Goal: Transaction & Acquisition: Purchase product/service

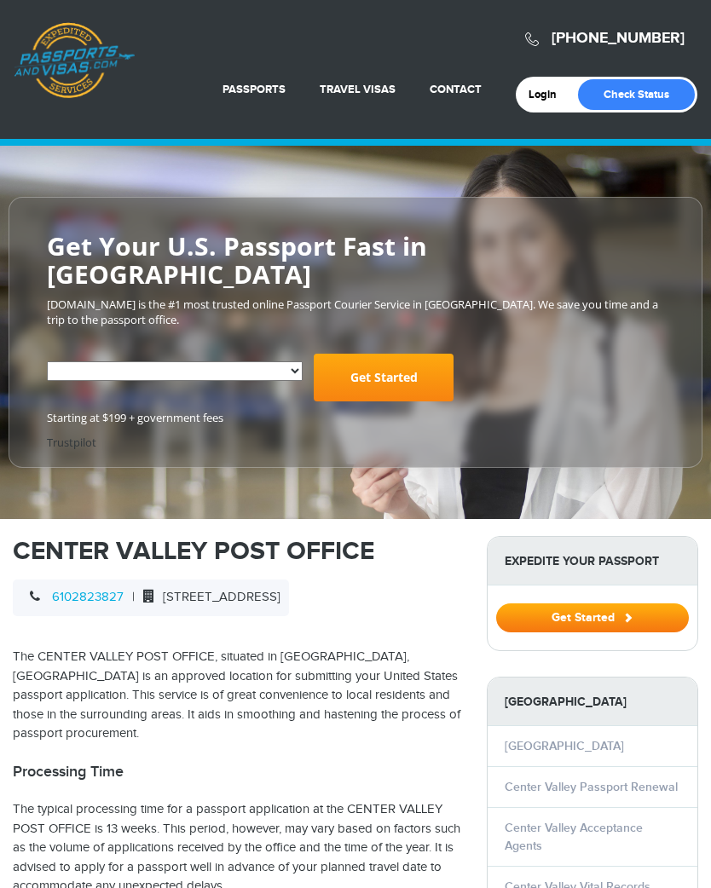
select select "**********"
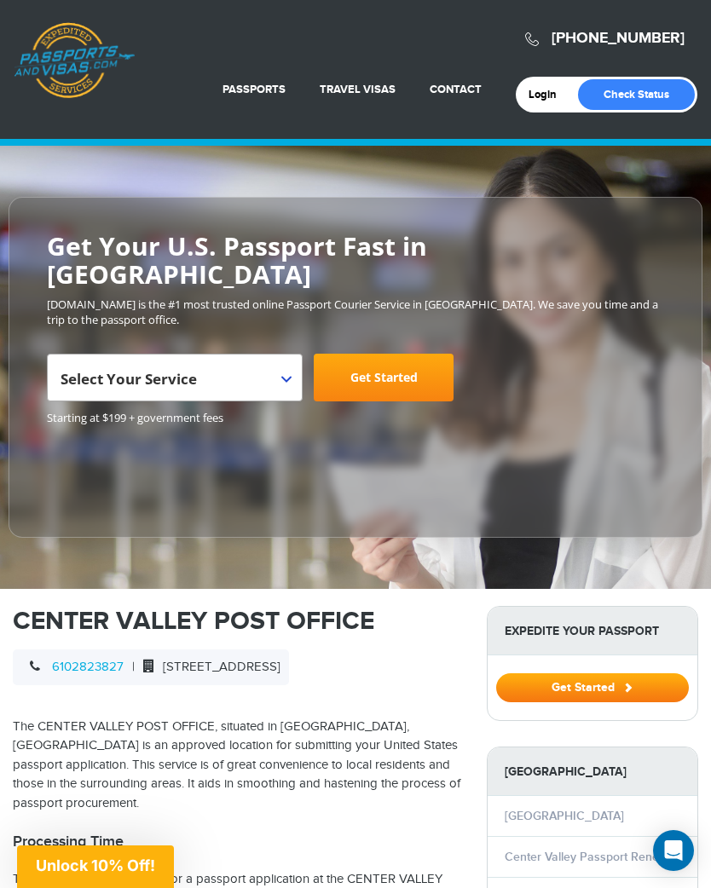
click at [288, 376] on b at bounding box center [286, 379] width 10 height 7
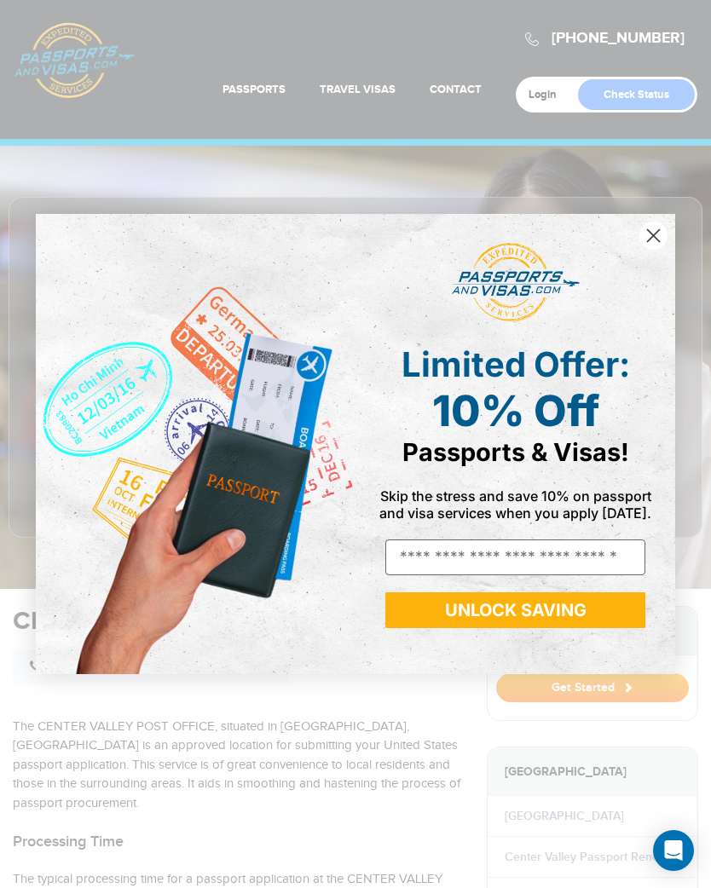
click at [648, 237] on circle "Close dialog" at bounding box center [653, 236] width 28 height 28
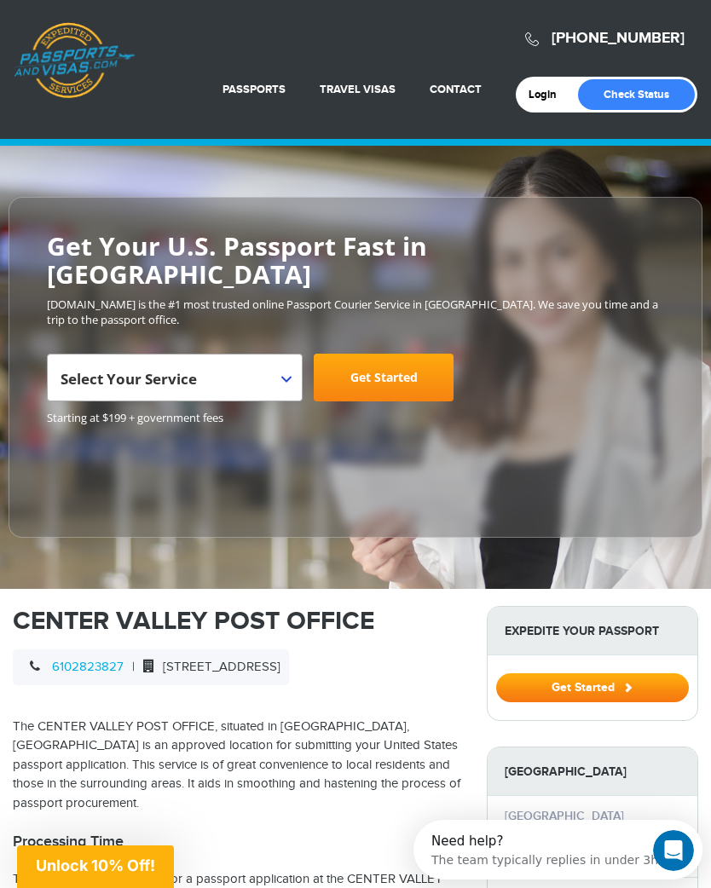
click at [282, 376] on b at bounding box center [286, 379] width 10 height 7
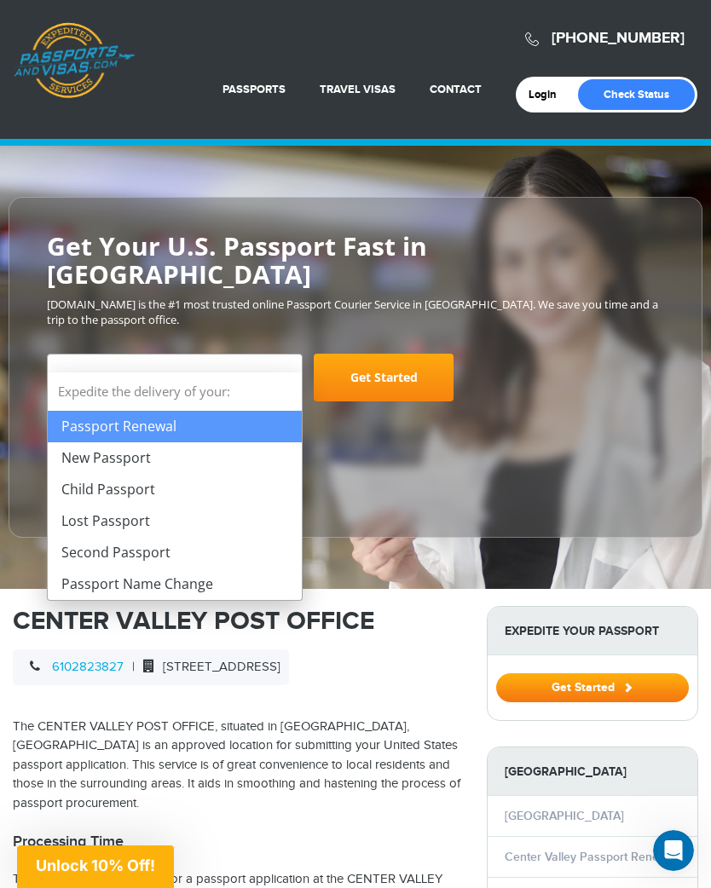
select select "**********"
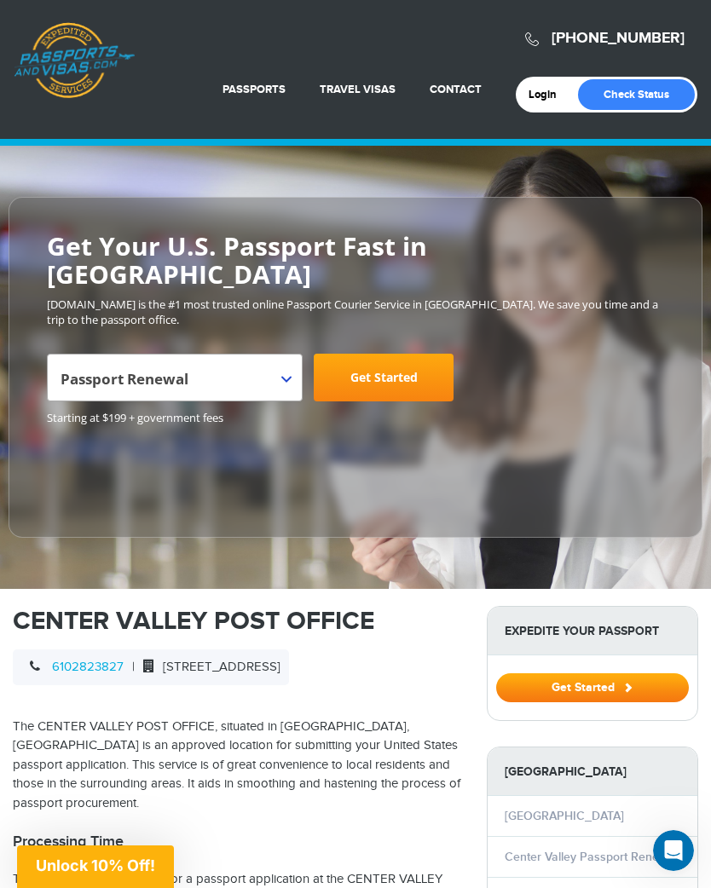
click at [421, 354] on link "Get Started" at bounding box center [384, 378] width 140 height 48
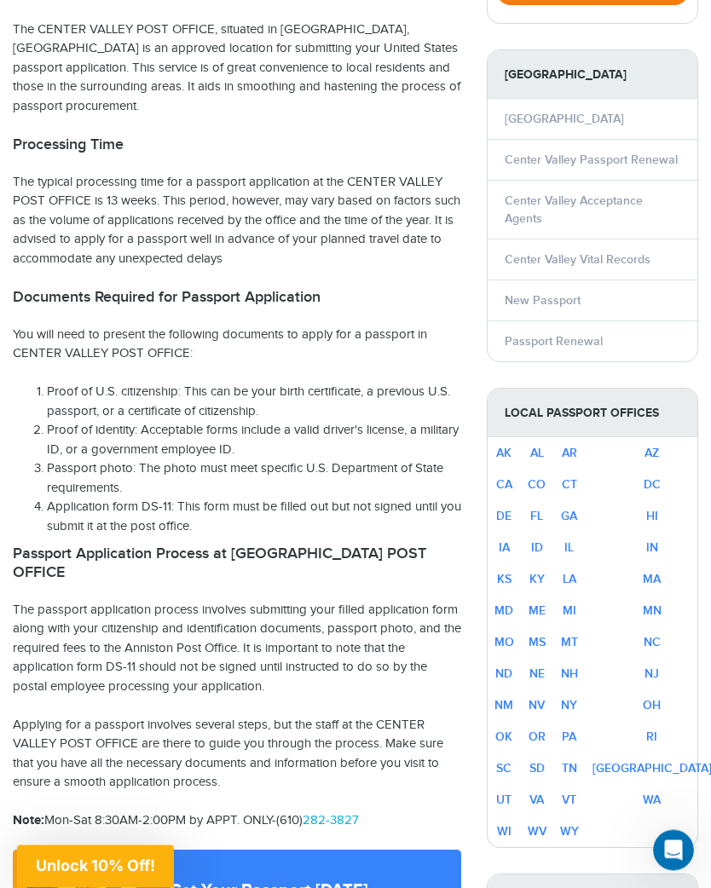
scroll to position [699, 0]
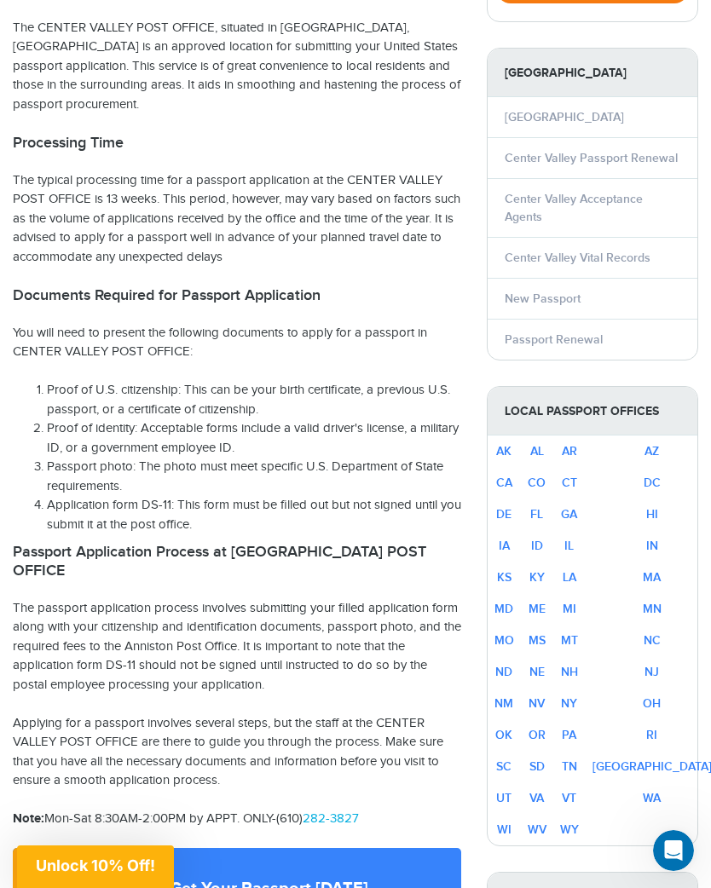
click at [659, 151] on link "Center Valley Passport Renewal" at bounding box center [590, 158] width 173 height 14
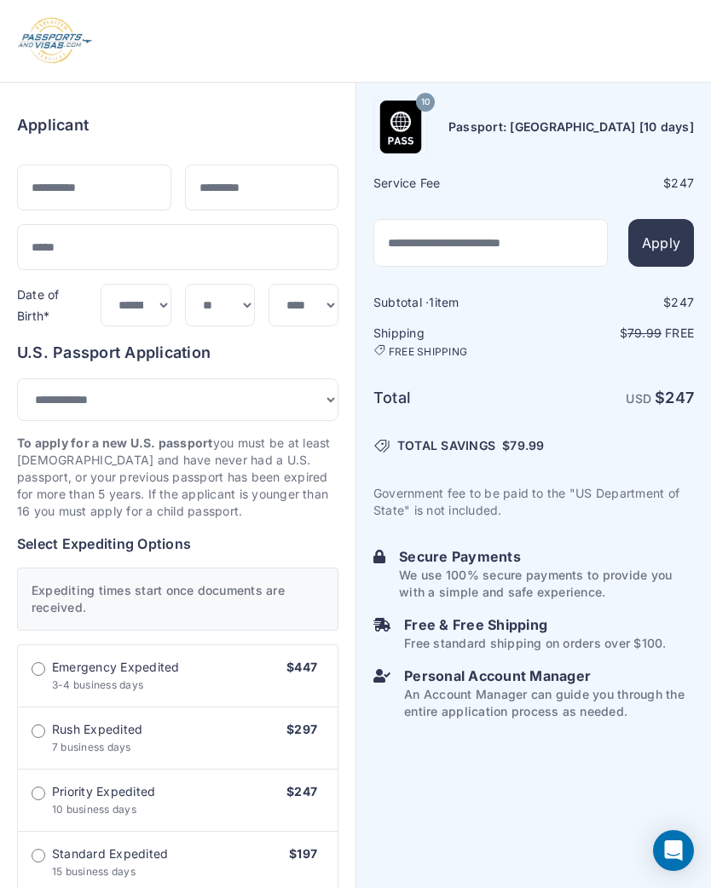
select select "***"
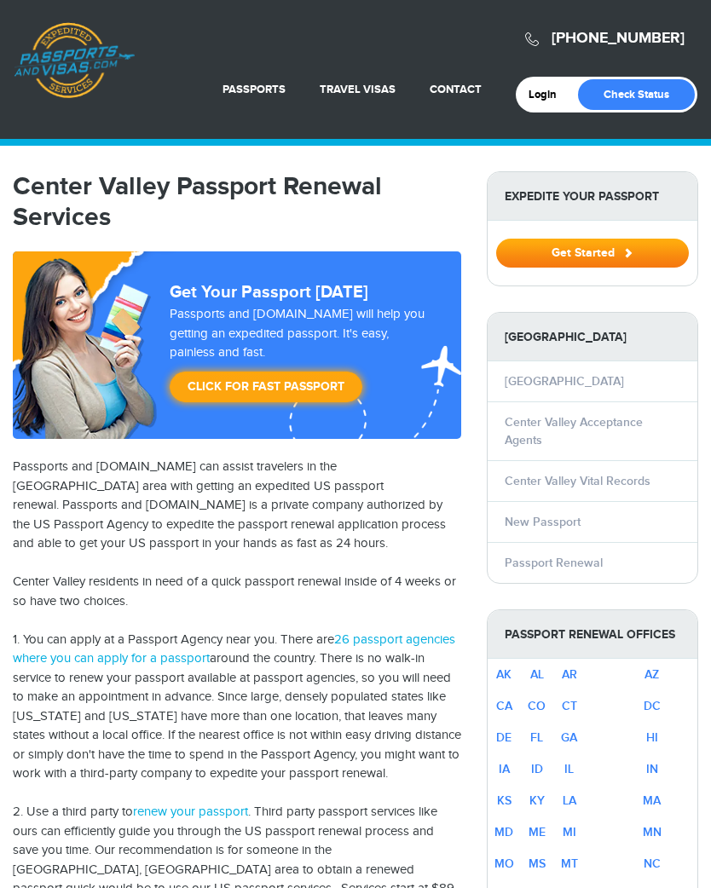
select select "**********"
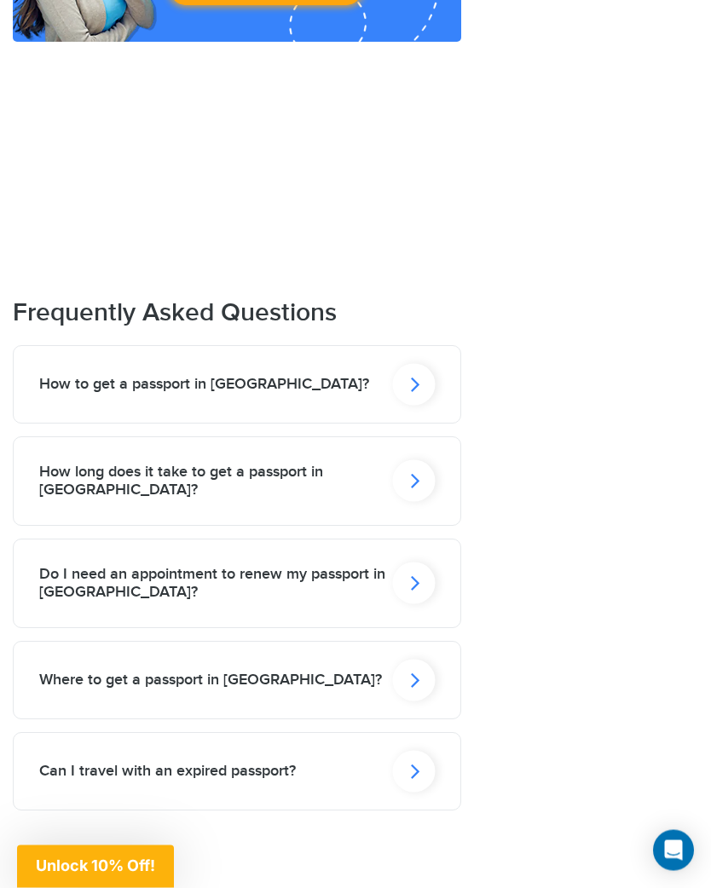
scroll to position [2421, 0]
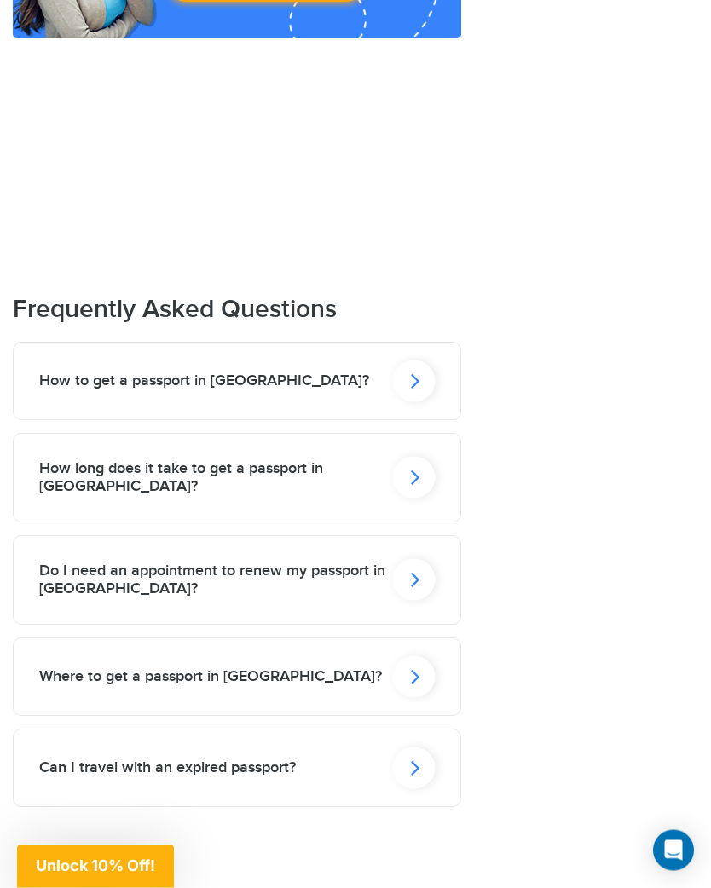
click at [415, 560] on icon at bounding box center [413, 581] width 43 height 42
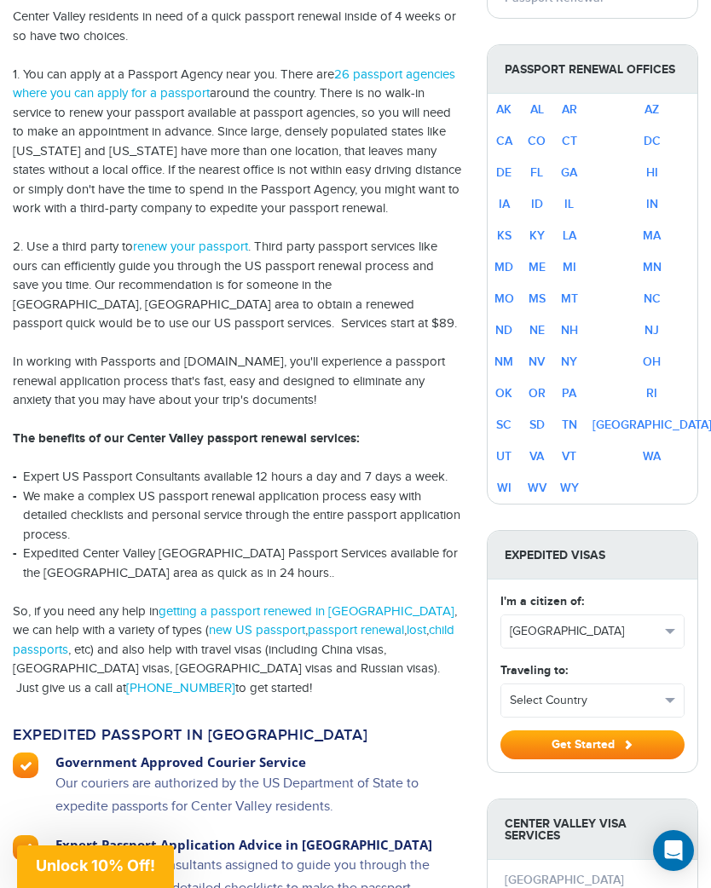
scroll to position [564, 0]
click at [576, 387] on link "PA" at bounding box center [569, 394] width 14 height 14
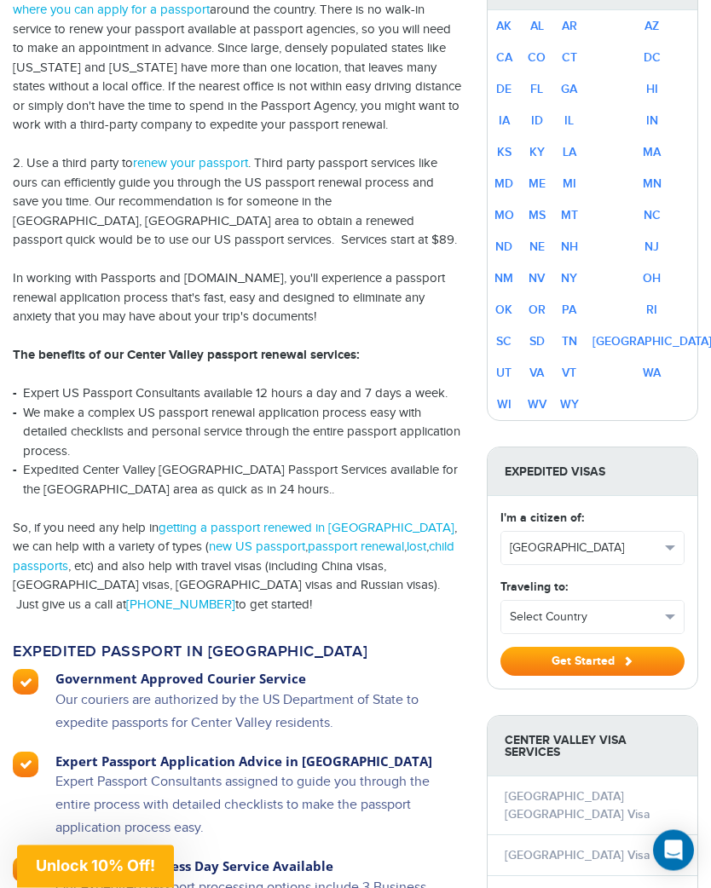
scroll to position [649, 0]
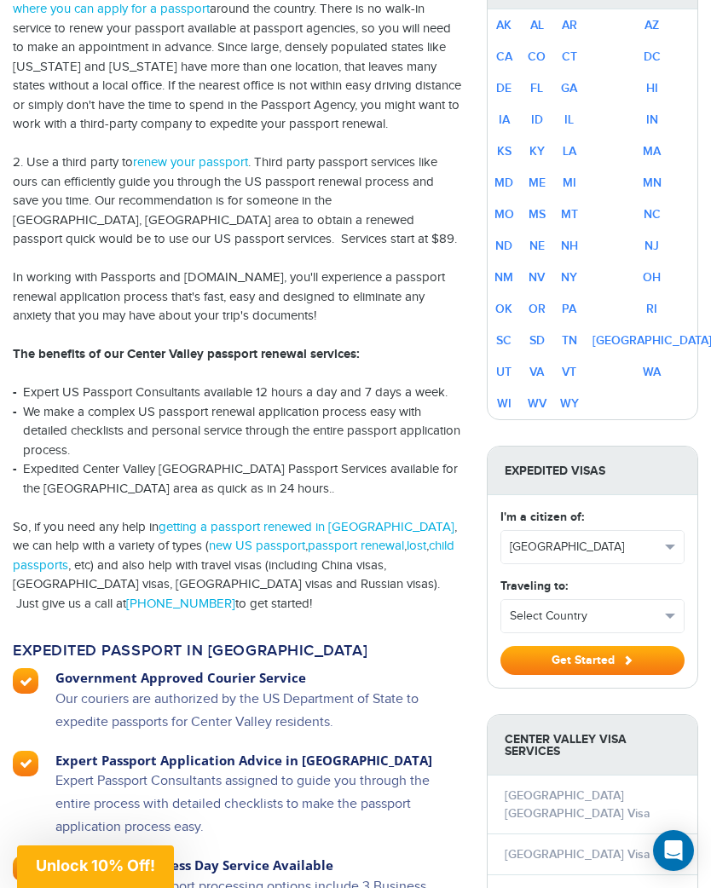
click at [317, 751] on h3 "Expert Passport Application Advice in Center Valley" at bounding box center [243, 761] width 377 height 20
click at [157, 769] on p "Expert Passport Consultants assigned to guide you through the entire process wi…" at bounding box center [243, 812] width 377 height 86
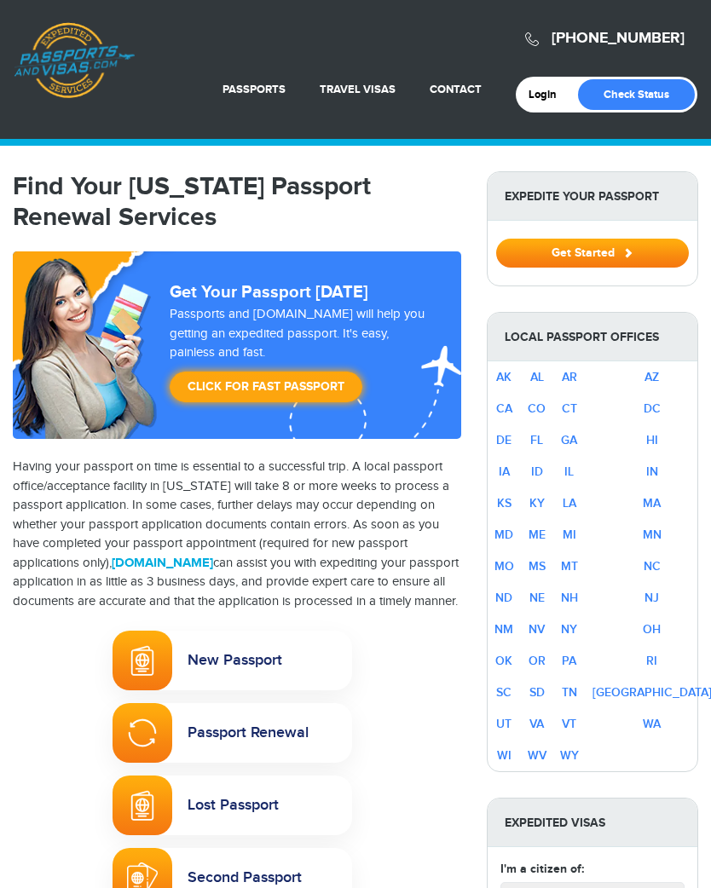
select select "**********"
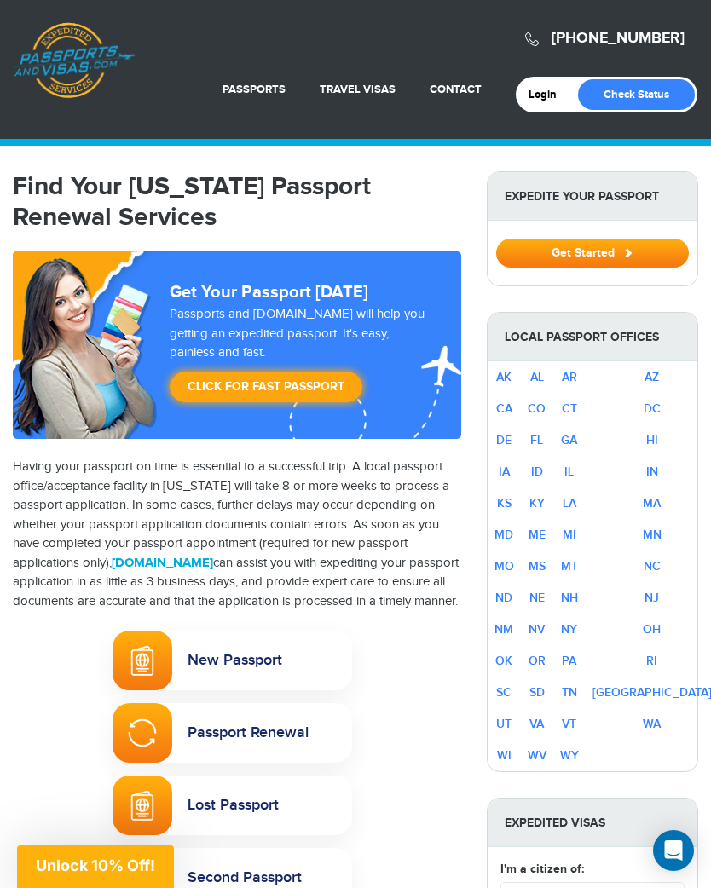
click at [263, 751] on link "Passport Renewal" at bounding box center [231, 733] width 239 height 60
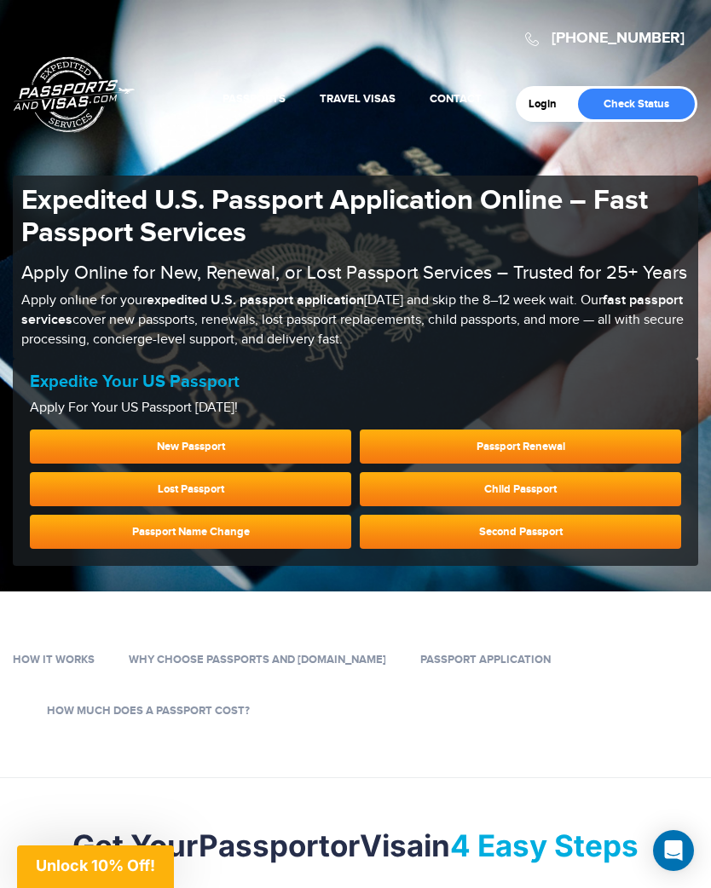
click at [611, 435] on link "Passport Renewal" at bounding box center [520, 446] width 321 height 34
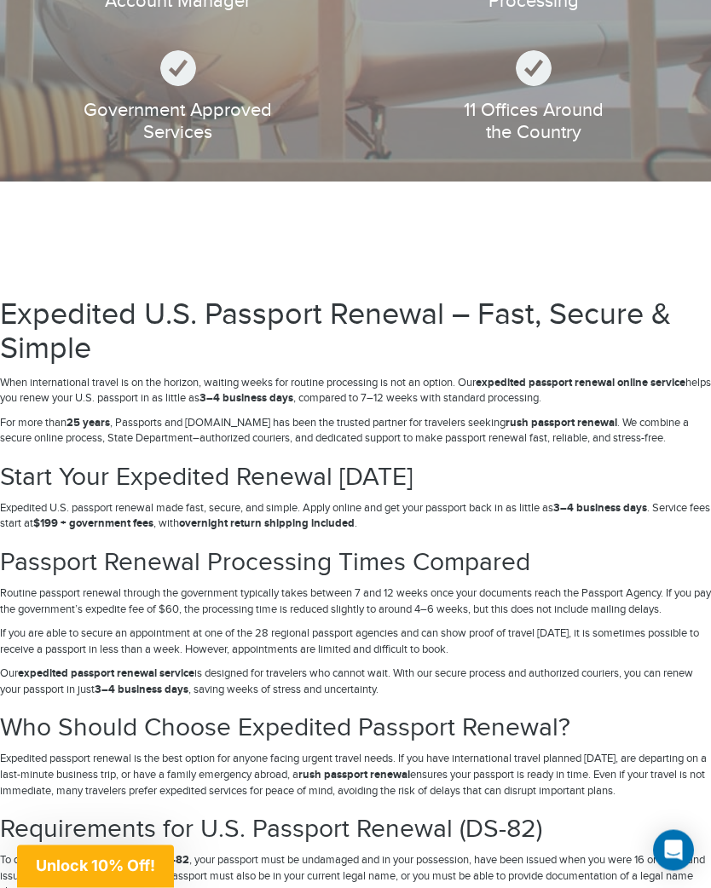
scroll to position [3450, 0]
click at [489, 558] on h2 "Passport Renewal Processing Times Compared" at bounding box center [355, 563] width 711 height 28
click at [338, 645] on p "If you are able to secure an appointment at one of the 28 regional passport age…" at bounding box center [355, 641] width 711 height 32
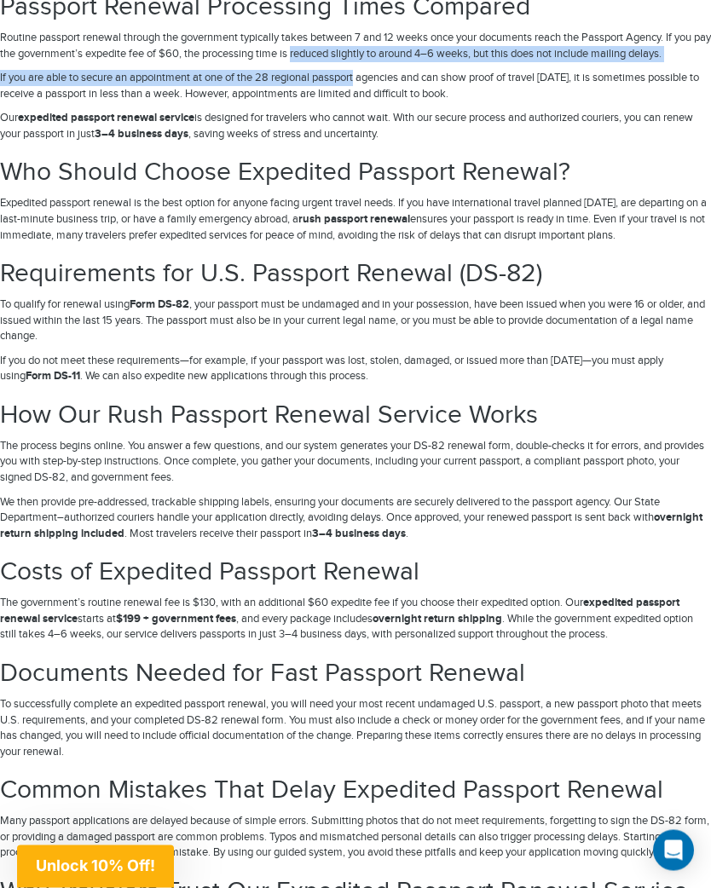
scroll to position [4006, 0]
click at [1, 14] on h2 "Passport Renewal Processing Times Compared" at bounding box center [355, 7] width 711 height 28
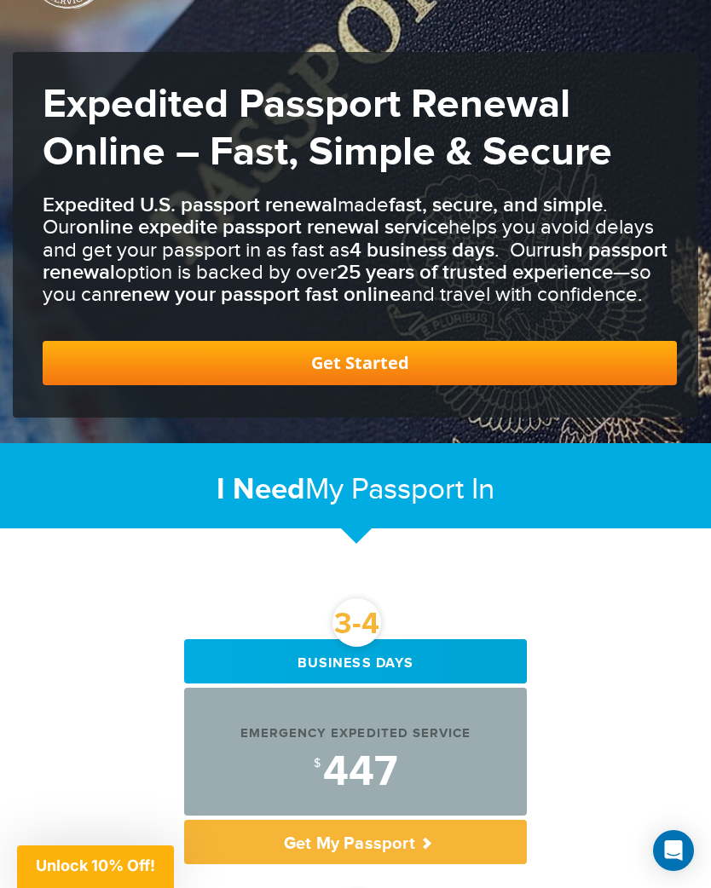
scroll to position [0, 0]
